Goal: Task Accomplishment & Management: Manage account settings

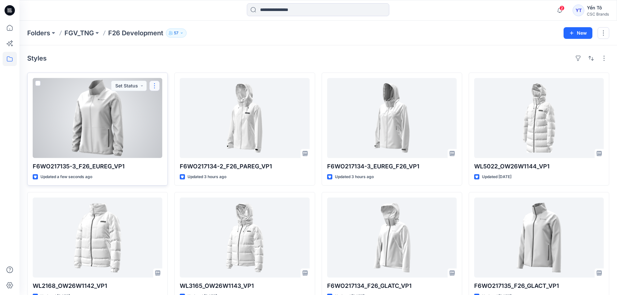
click at [156, 84] on button "button" at bounding box center [154, 86] width 10 height 10
click at [168, 102] on p "Edit" at bounding box center [166, 100] width 8 height 7
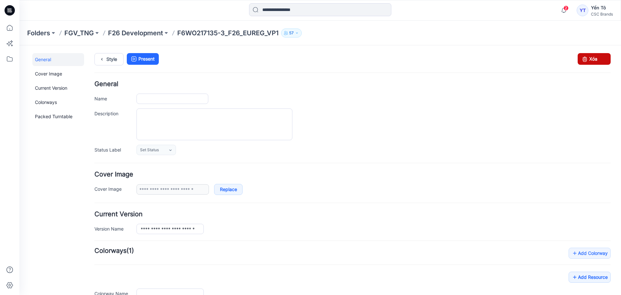
type input "**********"
click at [592, 57] on link "Xóa" at bounding box center [594, 59] width 33 height 12
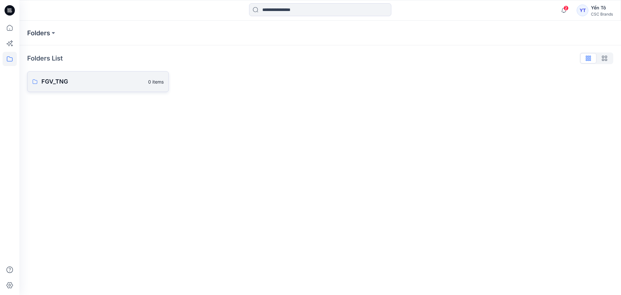
click at [73, 82] on p "FGV_TNG" at bounding box center [92, 81] width 103 height 9
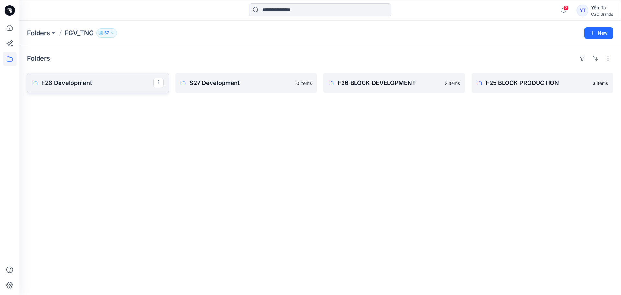
click at [111, 84] on p "F26 Development" at bounding box center [97, 82] width 112 height 9
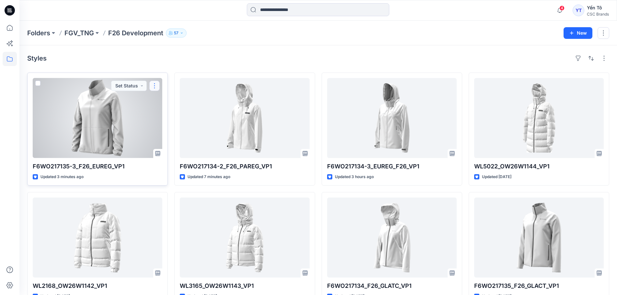
click at [155, 84] on button "button" at bounding box center [154, 86] width 10 height 10
click at [170, 101] on p "Edit" at bounding box center [166, 100] width 8 height 7
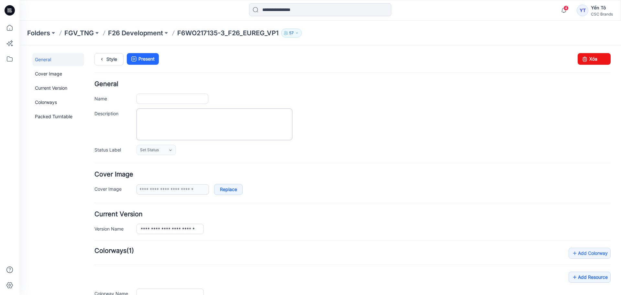
type input "**********"
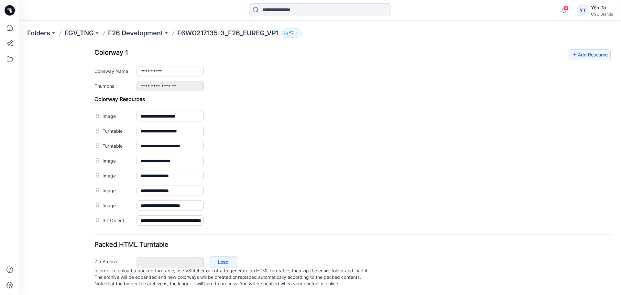
scroll to position [262, 0]
click at [229, 256] on link "Load" at bounding box center [223, 261] width 28 height 11
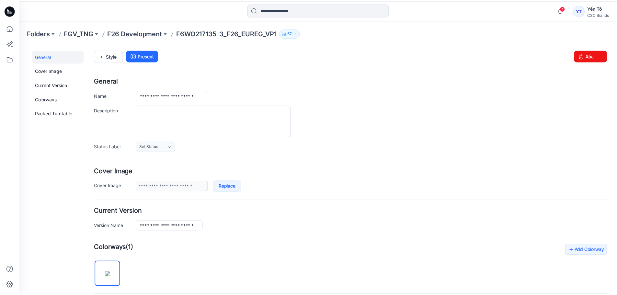
scroll to position [0, 0]
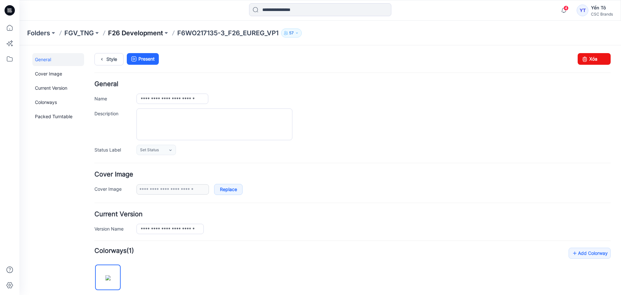
click at [152, 34] on p "F26 Development" at bounding box center [135, 32] width 55 height 9
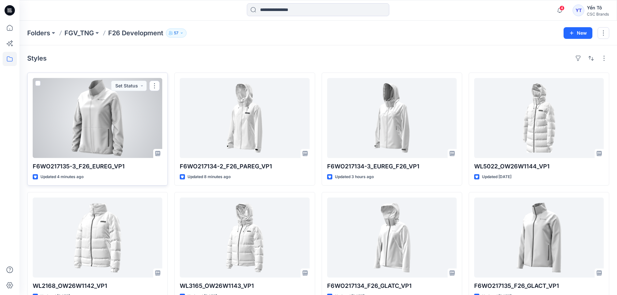
click at [126, 114] on div at bounding box center [97, 118] width 129 height 80
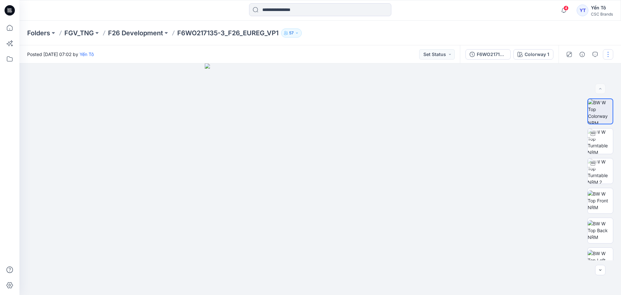
click at [608, 55] on button "button" at bounding box center [608, 54] width 10 height 10
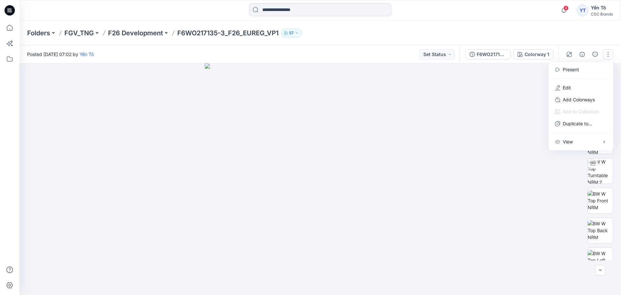
click at [512, 162] on div at bounding box center [320, 178] width 602 height 231
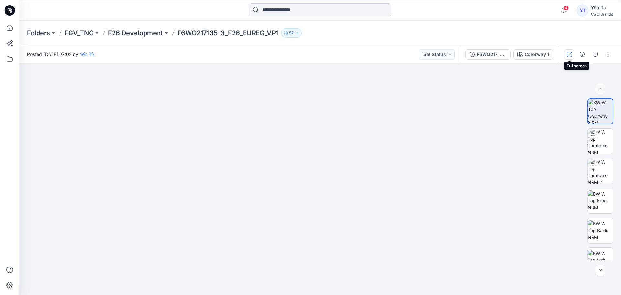
click at [571, 52] on icon "button" at bounding box center [569, 54] width 5 height 5
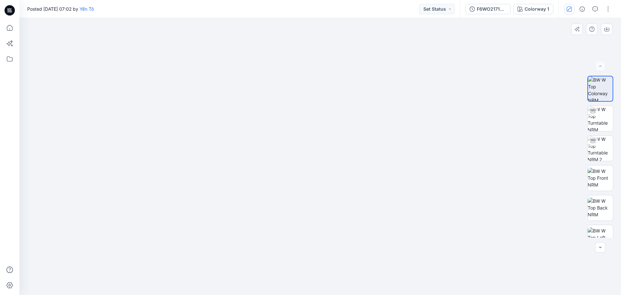
click at [466, 108] on div at bounding box center [320, 156] width 602 height 277
click at [609, 10] on button "button" at bounding box center [608, 9] width 10 height 10
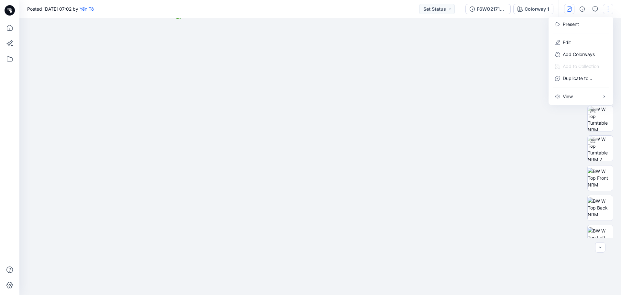
click at [489, 73] on div at bounding box center [320, 156] width 602 height 277
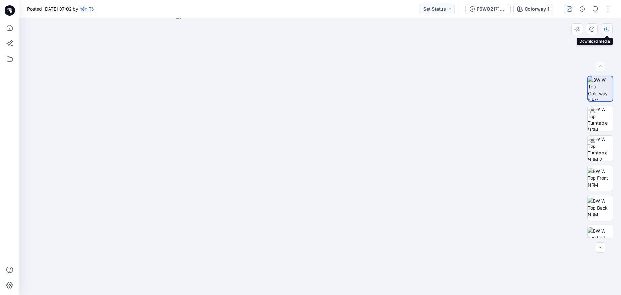
click at [608, 28] on icon "button" at bounding box center [607, 29] width 5 height 5
click at [11, 60] on icon at bounding box center [10, 59] width 14 height 14
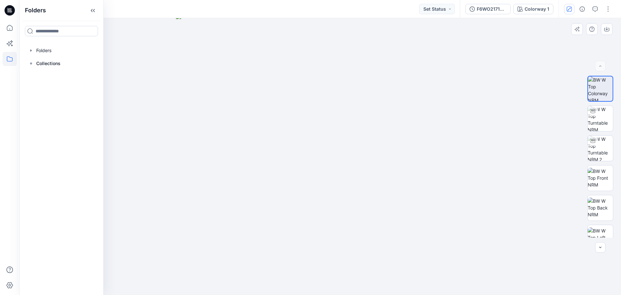
click at [142, 71] on div at bounding box center [320, 156] width 602 height 277
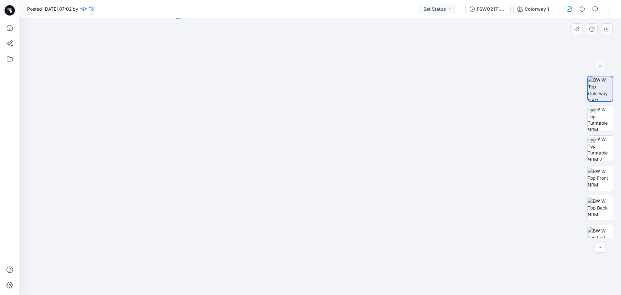
click at [462, 106] on img at bounding box center [320, 154] width 288 height 281
click at [451, 8] on button "Set Status" at bounding box center [437, 9] width 36 height 10
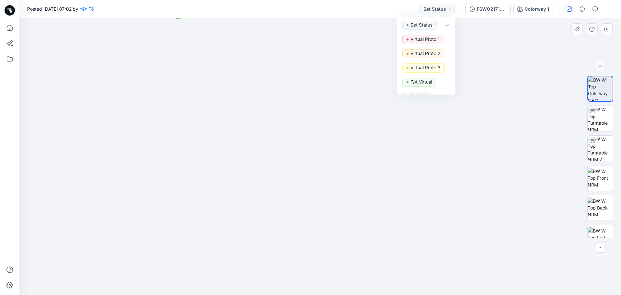
click at [509, 66] on div at bounding box center [320, 156] width 602 height 277
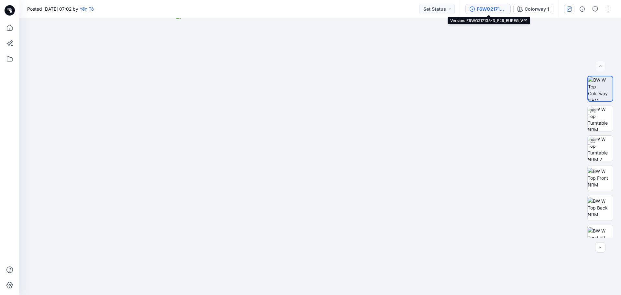
click at [497, 8] on div "F6WO217135-3_F26_EUREG_VP1" at bounding box center [492, 9] width 30 height 7
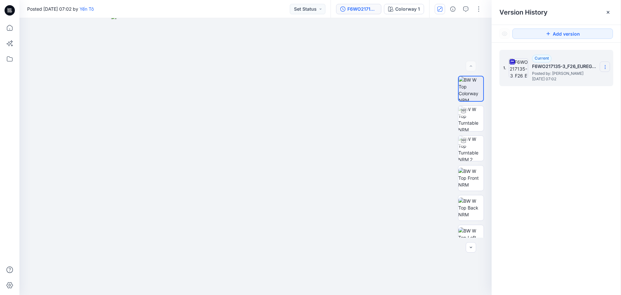
click at [607, 65] on icon at bounding box center [605, 66] width 5 height 5
click at [585, 59] on span "Download Source BW File" at bounding box center [573, 59] width 54 height 8
click at [11, 28] on icon at bounding box center [10, 28] width 14 height 14
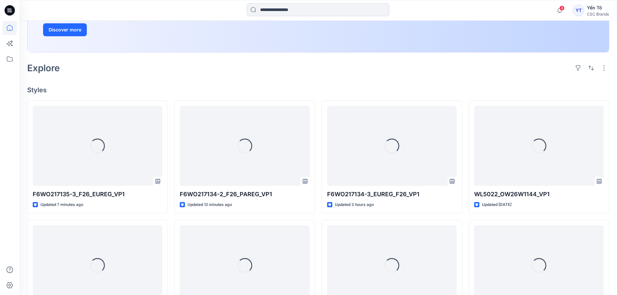
scroll to position [129, 0]
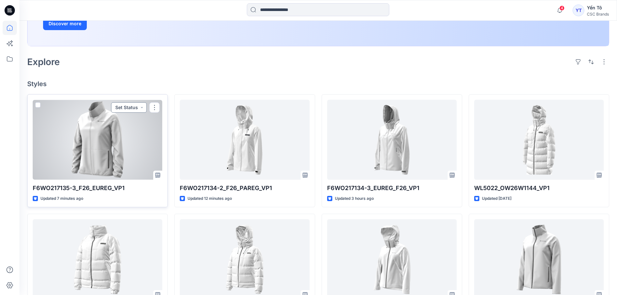
click at [140, 106] on button "Set Status" at bounding box center [129, 107] width 36 height 10
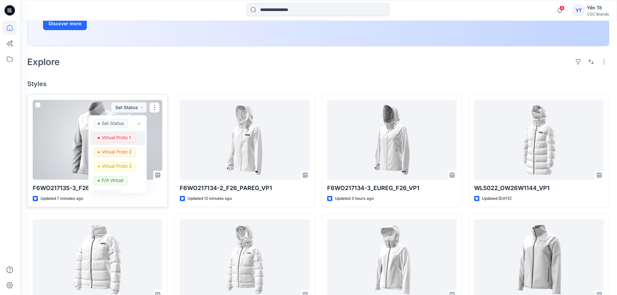
click at [119, 138] on p "Virtual Proto 1" at bounding box center [116, 137] width 29 height 8
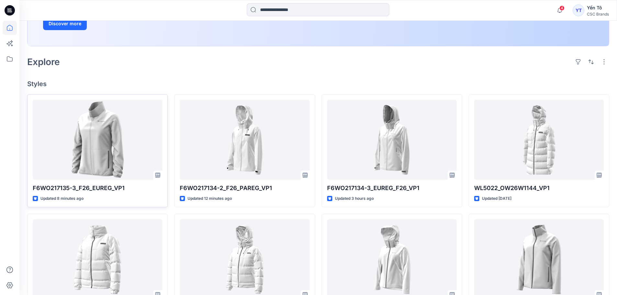
click at [163, 65] on div "Explore" at bounding box center [318, 62] width 582 height 16
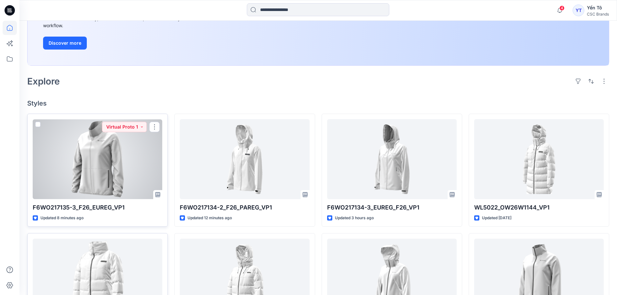
scroll to position [97, 0]
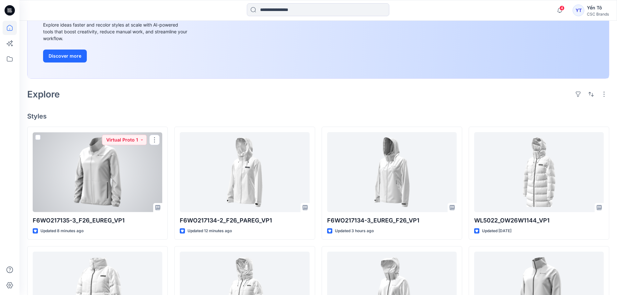
drag, startPoint x: 119, startPoint y: 170, endPoint x: 124, endPoint y: 169, distance: 4.8
click at [119, 170] on div at bounding box center [97, 172] width 129 height 80
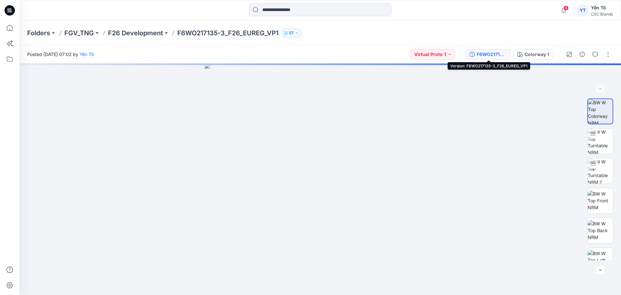
click at [492, 51] on div "F6WO217135-3_F26_EUREG_VP1" at bounding box center [492, 54] width 30 height 7
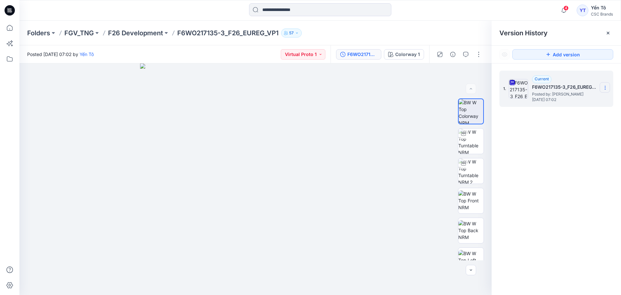
click at [606, 86] on icon at bounding box center [605, 87] width 5 height 5
click at [577, 102] on span "Download Source BW File" at bounding box center [573, 100] width 54 height 8
click at [149, 33] on p "F26 Development" at bounding box center [135, 32] width 55 height 9
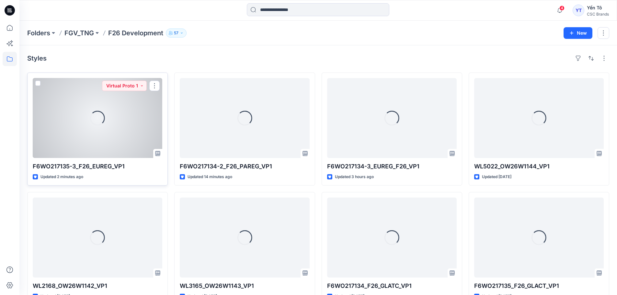
click at [129, 113] on div "Loading..." at bounding box center [97, 118] width 129 height 80
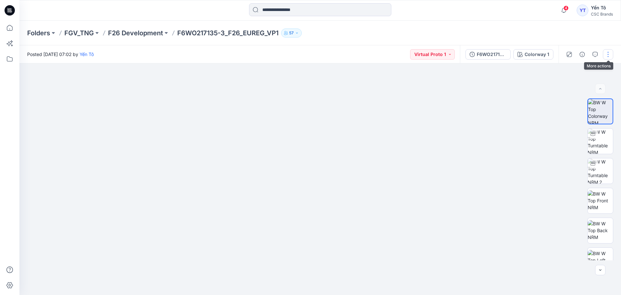
click at [606, 51] on button "button" at bounding box center [608, 54] width 10 height 10
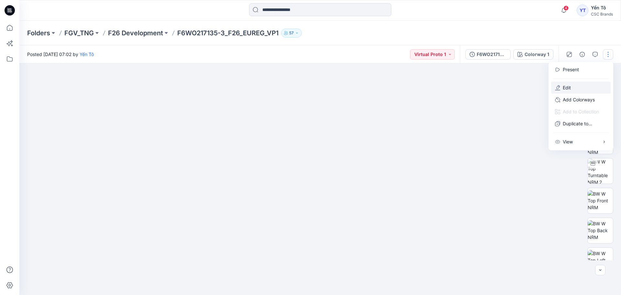
click at [578, 87] on button "Edit" at bounding box center [581, 88] width 60 height 12
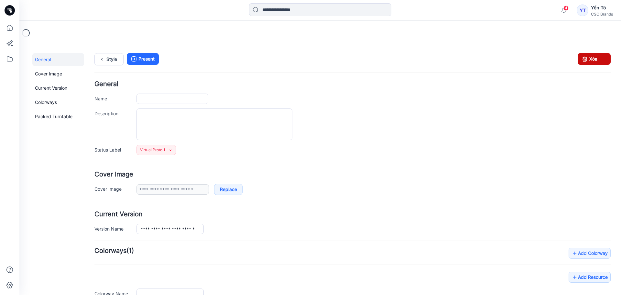
type input "**********"
drag, startPoint x: 361, startPoint y: 72, endPoint x: 594, endPoint y: 58, distance: 232.8
click at [594, 58] on link "Xóa" at bounding box center [594, 59] width 33 height 12
